Goal: Obtain resource: Download file/media

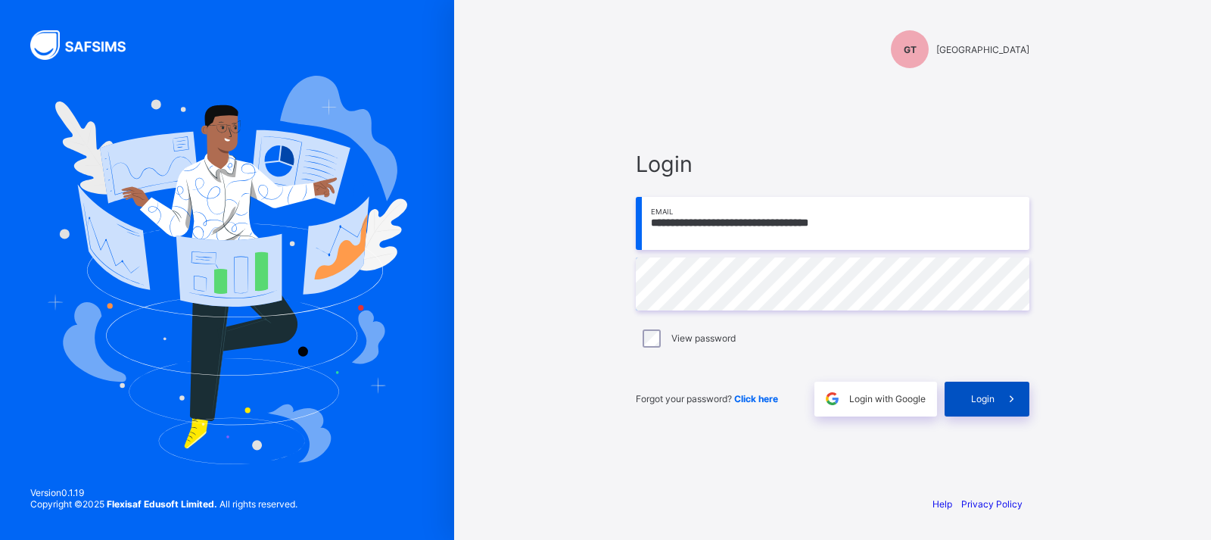
click at [982, 391] on div "Login" at bounding box center [987, 399] width 85 height 35
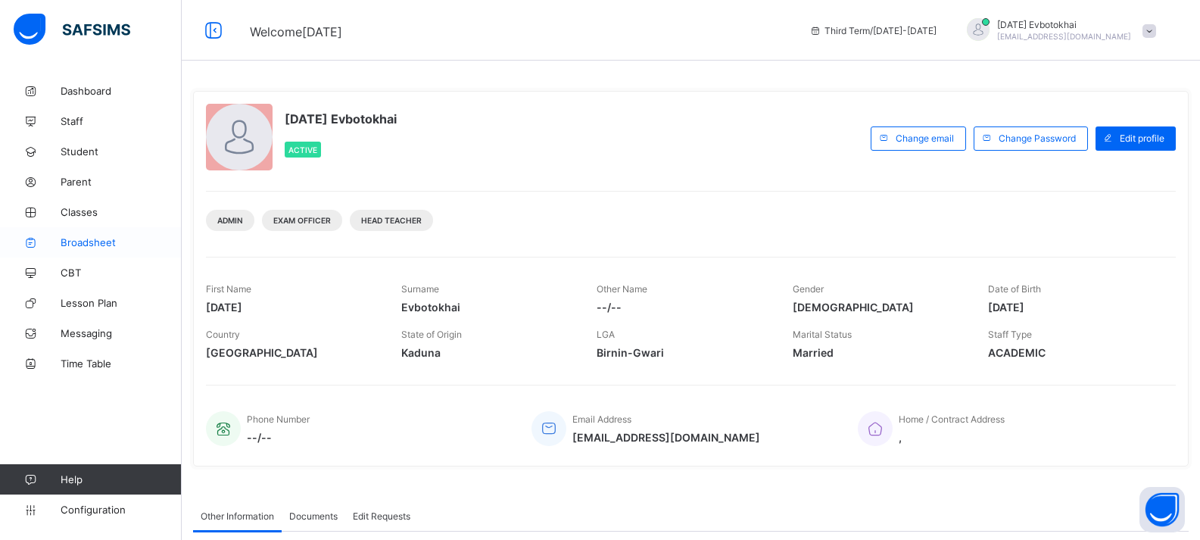
click at [110, 240] on span "Broadsheet" at bounding box center [121, 242] width 121 height 12
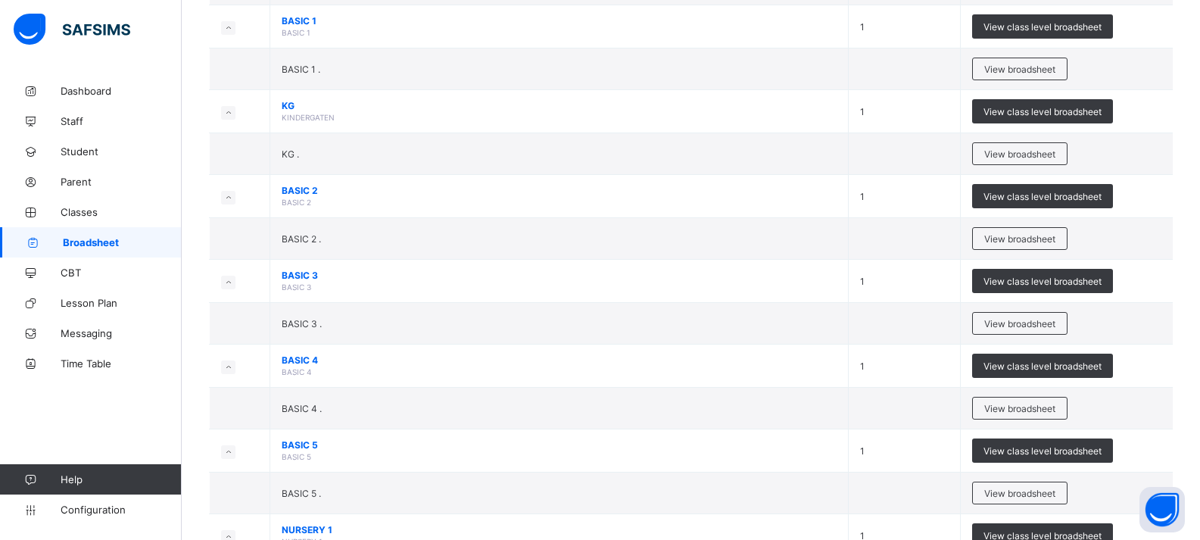
scroll to position [908, 0]
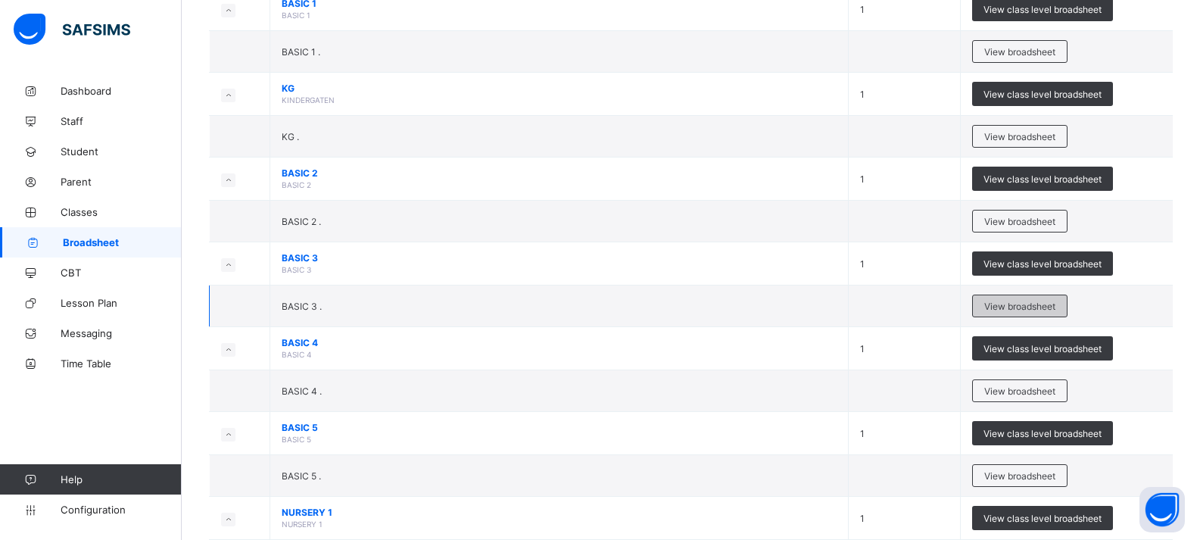
click at [1011, 306] on span "View broadsheet" at bounding box center [1019, 306] width 71 height 11
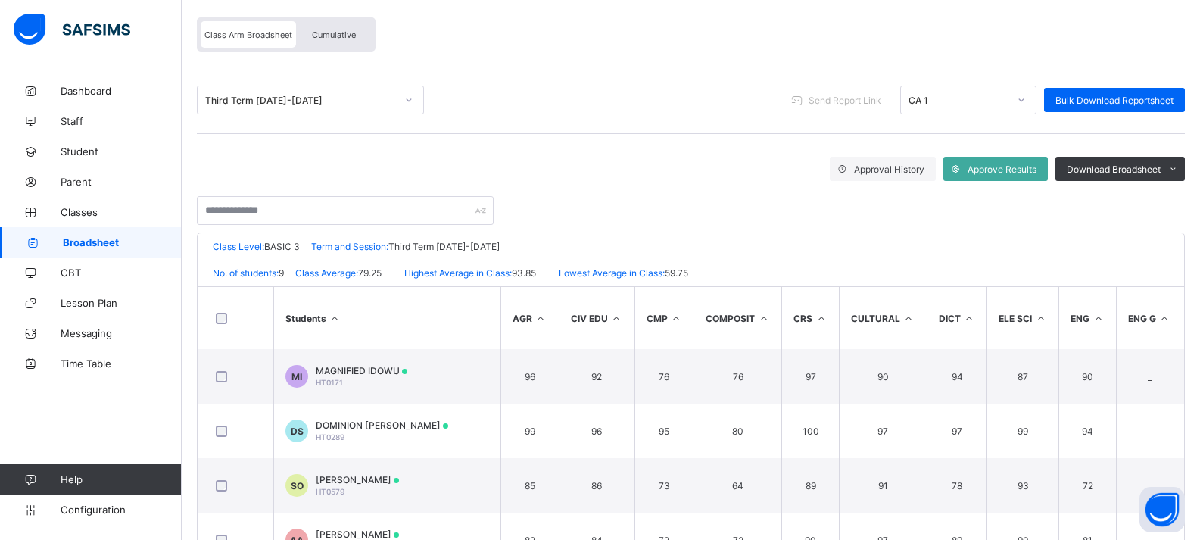
scroll to position [121, 0]
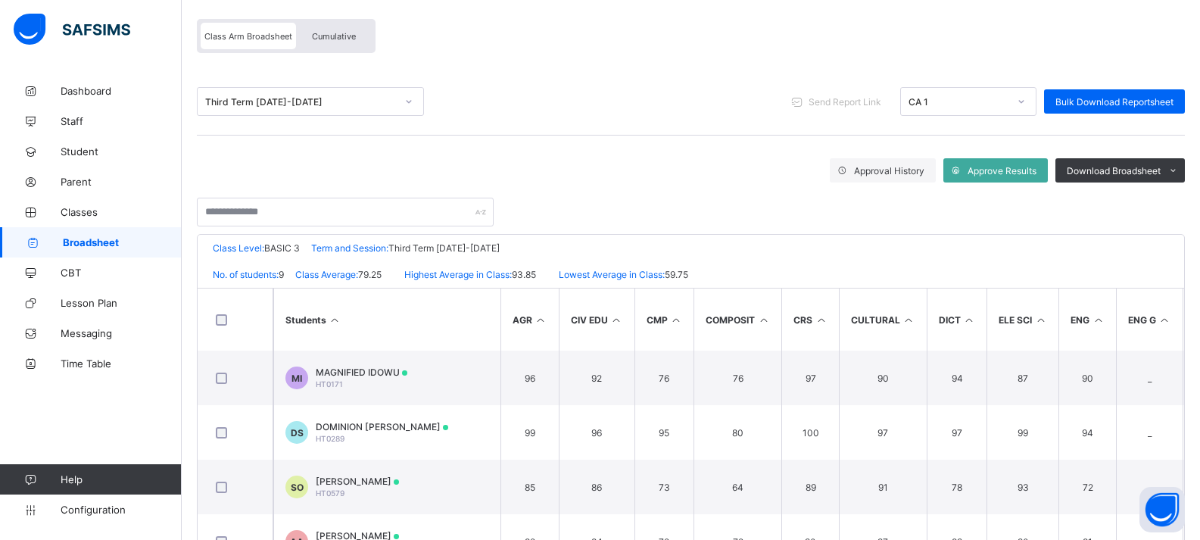
click at [342, 31] on span "Cumulative" at bounding box center [334, 36] width 44 height 11
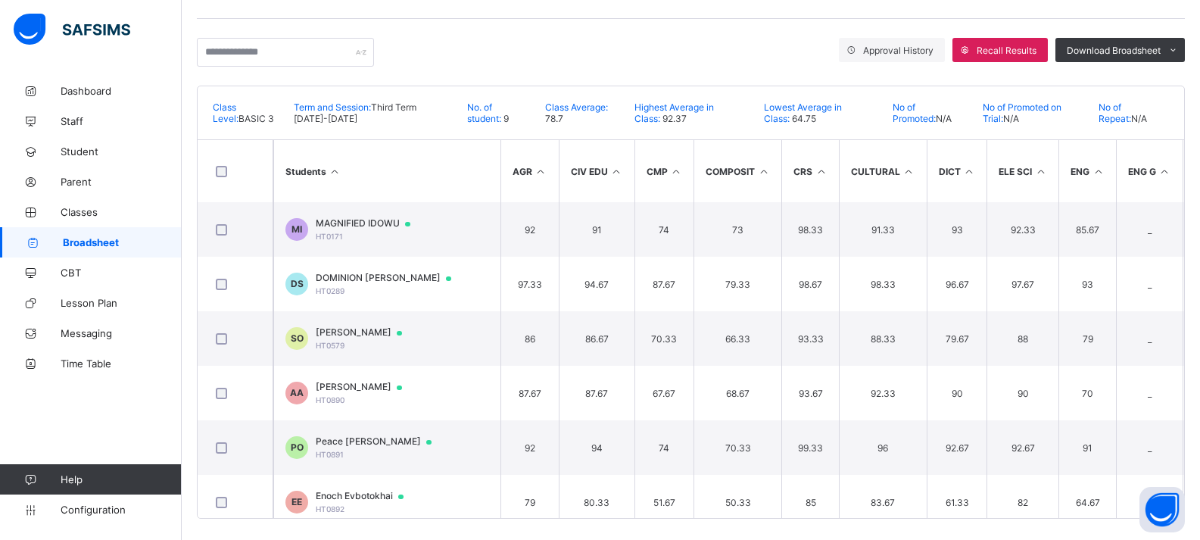
scroll to position [254, 0]
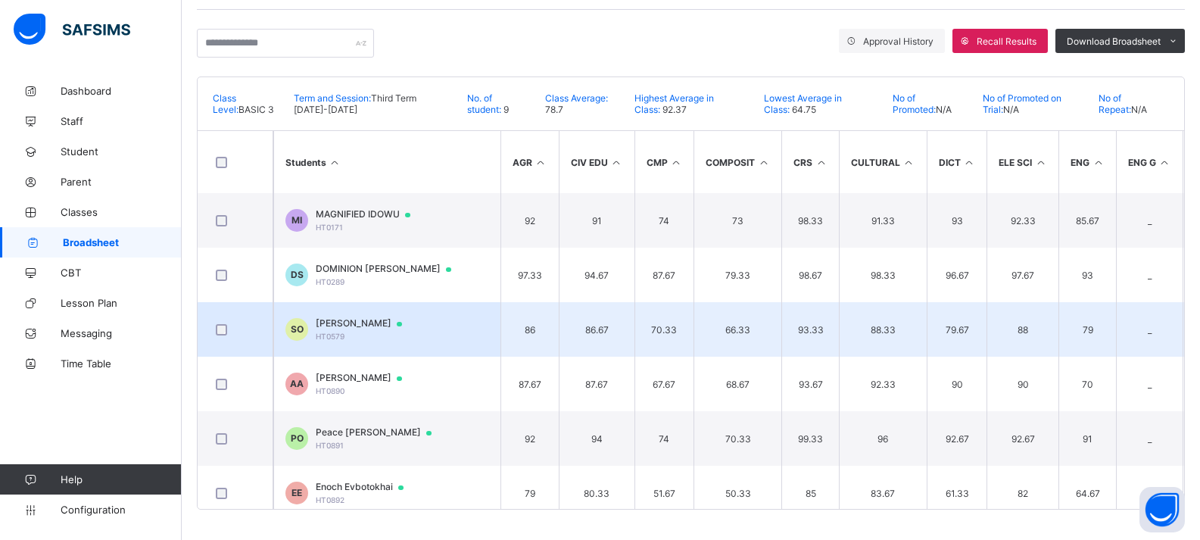
click at [349, 327] on span "[PERSON_NAME]" at bounding box center [366, 323] width 101 height 12
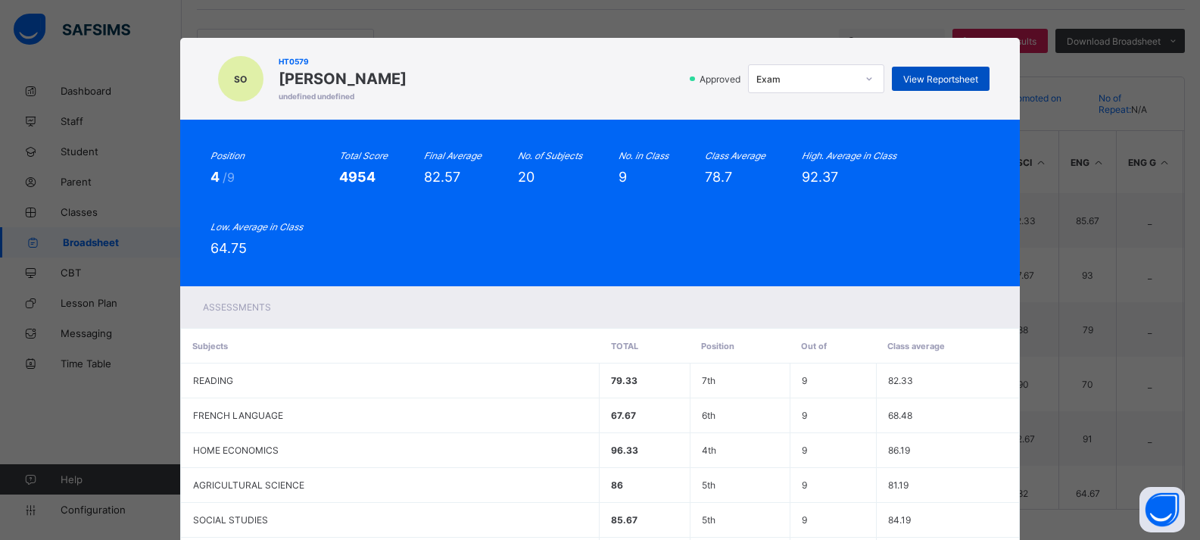
click at [939, 83] on span "View Reportsheet" at bounding box center [940, 78] width 75 height 11
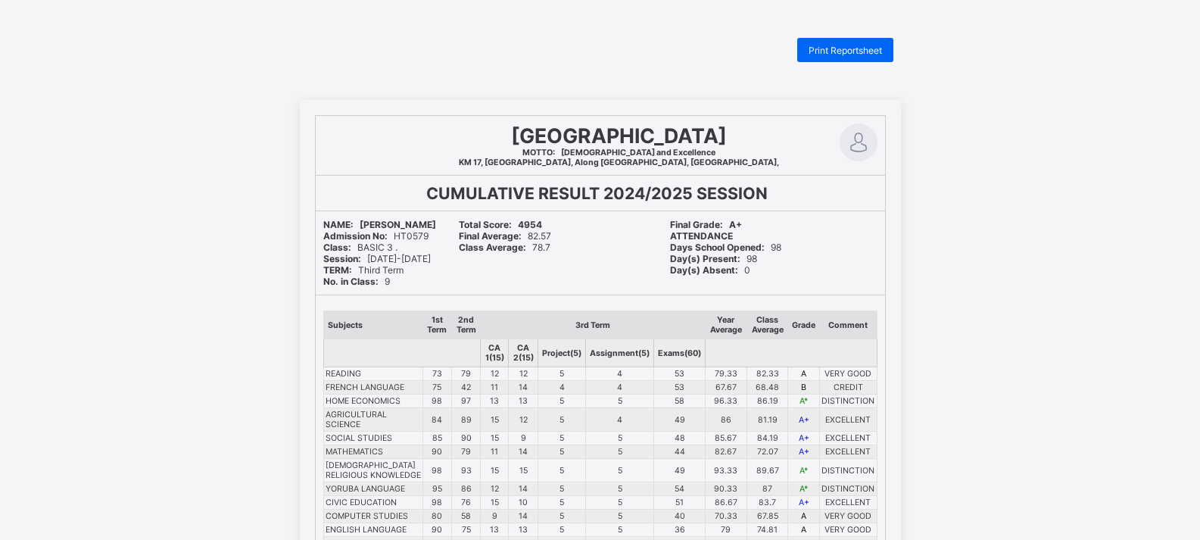
click at [939, 83] on div "Print Reportsheet GOOD SHEPHERD SCHOOL HOPE TOWN MOTTO: Godliness and Excellenc…" at bounding box center [600, 489] width 1200 height 902
drag, startPoint x: 0, startPoint y: 0, endPoint x: 939, endPoint y: 83, distance: 943.0
click at [939, 83] on div "Print Reportsheet GOOD SHEPHERD SCHOOL HOPE TOWN MOTTO: Godliness and Excellenc…" at bounding box center [600, 489] width 1200 height 902
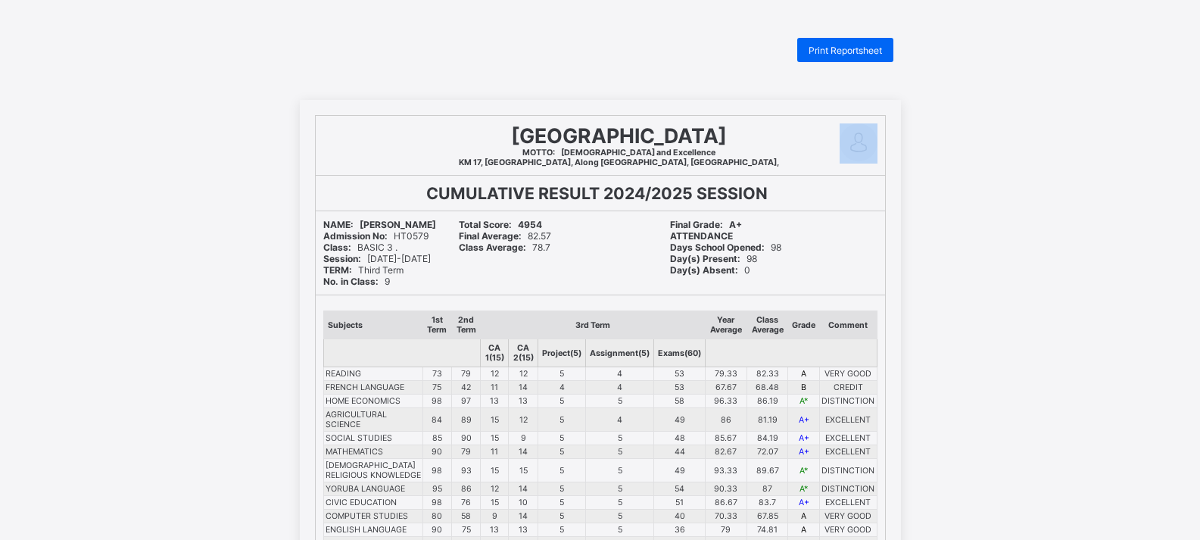
click at [939, 83] on div "Print Reportsheet GOOD SHEPHERD SCHOOL HOPE TOWN MOTTO: Godliness and Excellenc…" at bounding box center [600, 489] width 1200 height 902
click at [868, 51] on span "Print Reportsheet" at bounding box center [844, 50] width 73 height 11
click at [854, 48] on span "Print Reportsheet" at bounding box center [844, 50] width 73 height 11
click at [823, 51] on span "Print Reportsheet" at bounding box center [844, 50] width 73 height 11
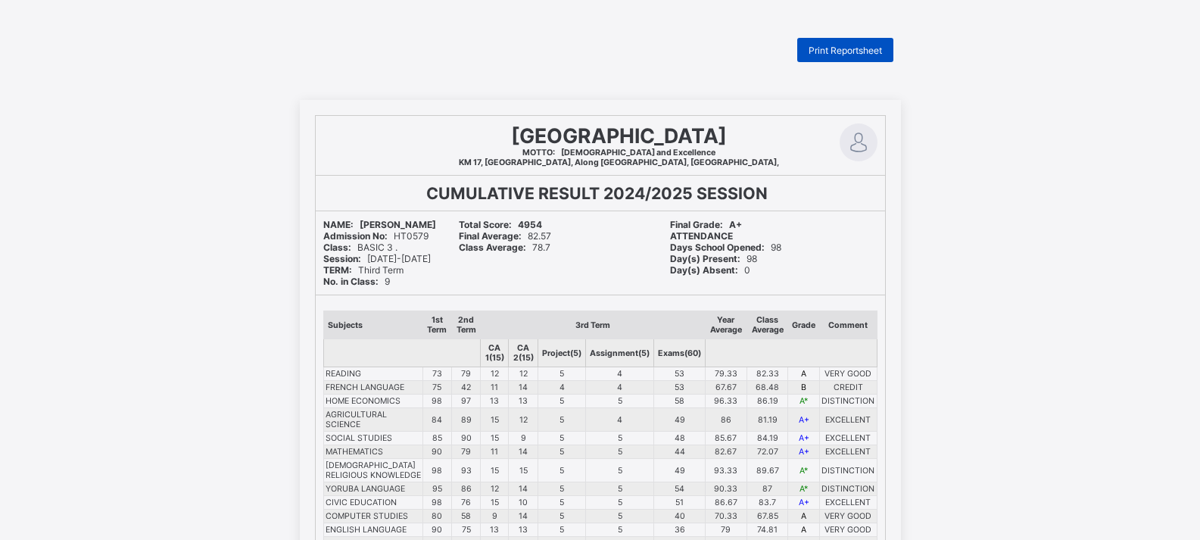
click at [877, 52] on span "Print Reportsheet" at bounding box center [844, 50] width 73 height 11
click at [858, 48] on span "Print Reportsheet" at bounding box center [844, 50] width 73 height 11
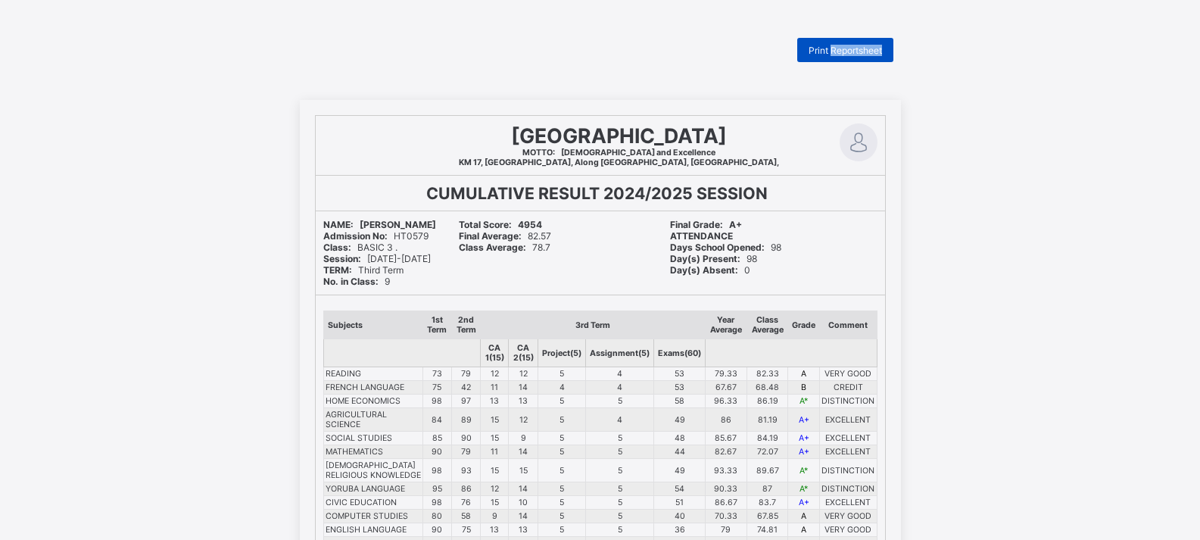
click at [858, 48] on span "Print Reportsheet" at bounding box center [844, 50] width 73 height 11
click at [875, 54] on span "Print Reportsheet" at bounding box center [844, 50] width 73 height 11
click at [825, 45] on span "Print Reportsheet" at bounding box center [844, 50] width 73 height 11
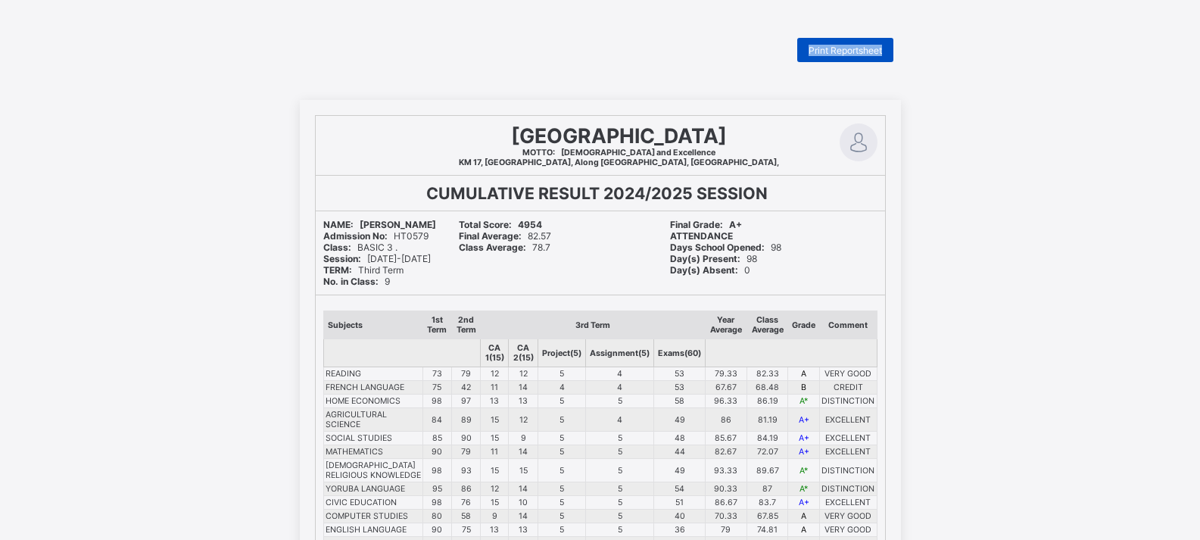
click at [825, 45] on span "Print Reportsheet" at bounding box center [844, 50] width 73 height 11
click at [829, 43] on div "Print Reportsheet" at bounding box center [845, 50] width 96 height 24
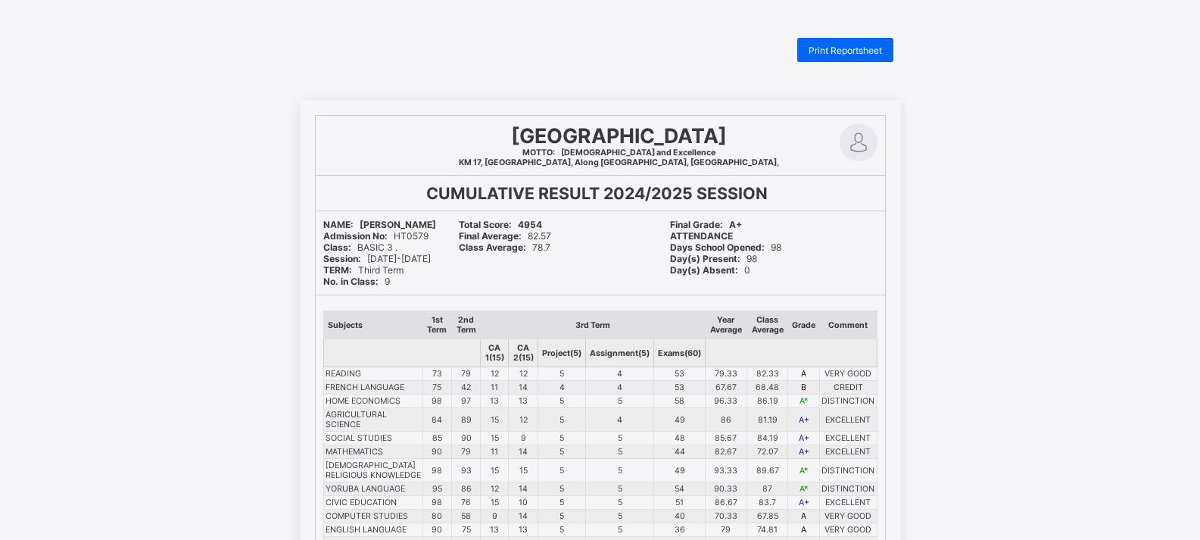
click at [1179, 535] on div "GOOD SHEPHERD SCHOOL HOPE TOWN MOTTO: Godliness and Excellence KM 17, Hopetown,…" at bounding box center [600, 520] width 1200 height 840
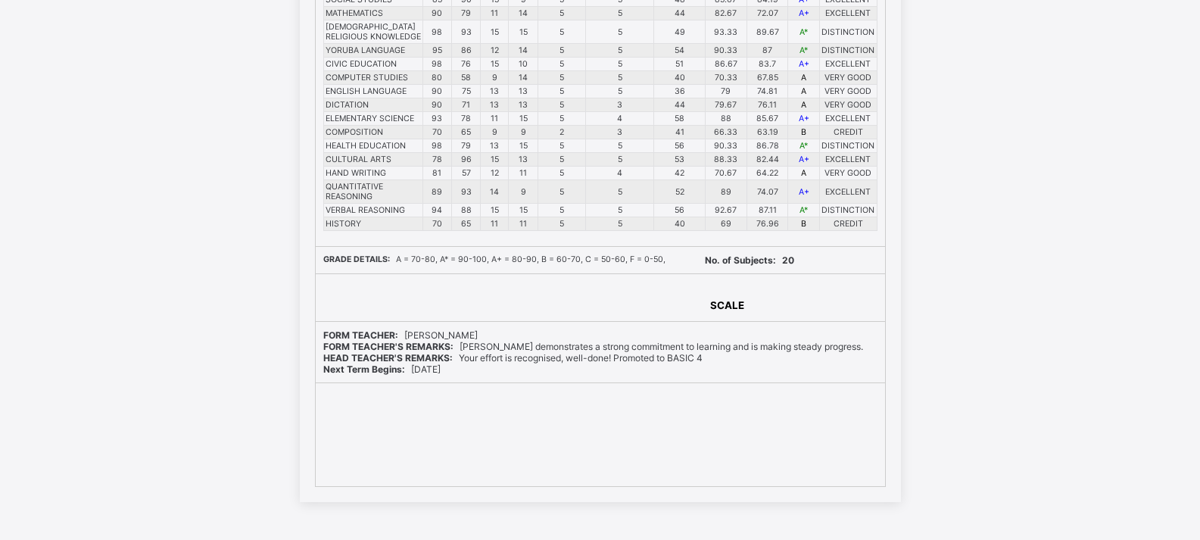
scroll to position [301, 0]
